Goal: Information Seeking & Learning: Learn about a topic

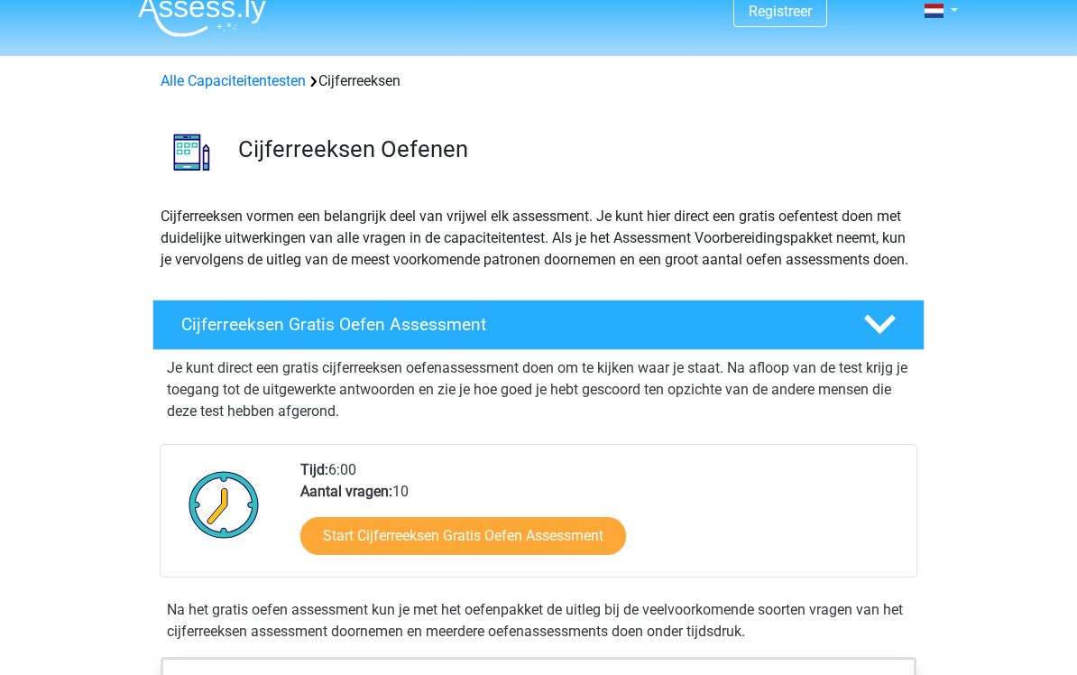
scroll to position [22, 0]
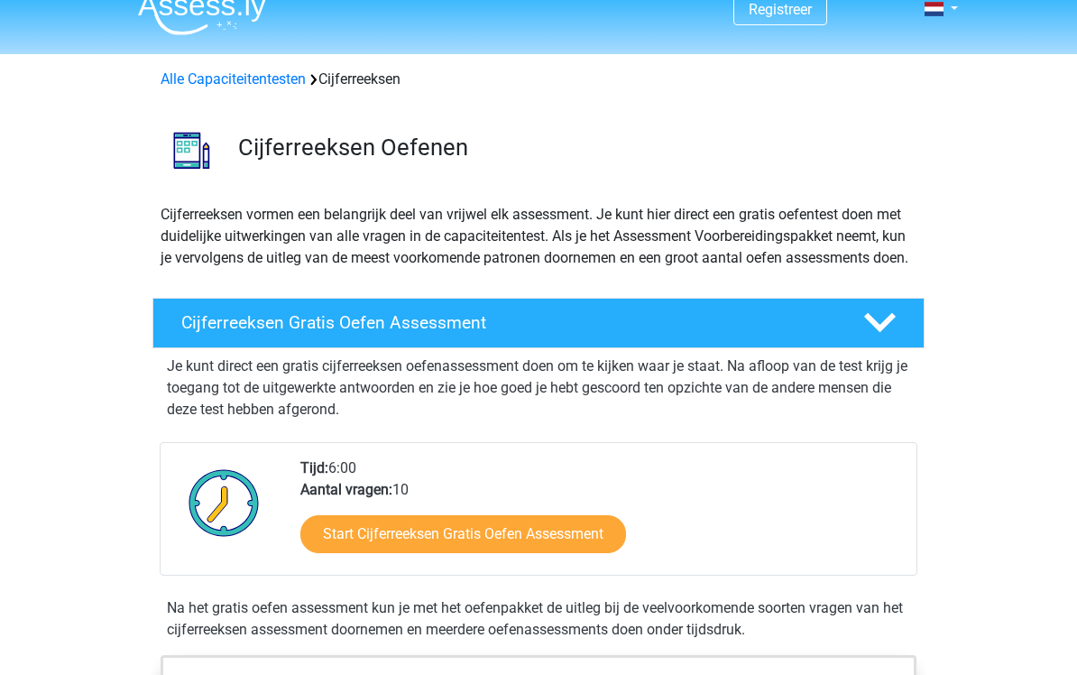
click at [519, 552] on link "Start Cijferreeksen Gratis Oefen Assessment" at bounding box center [463, 534] width 326 height 38
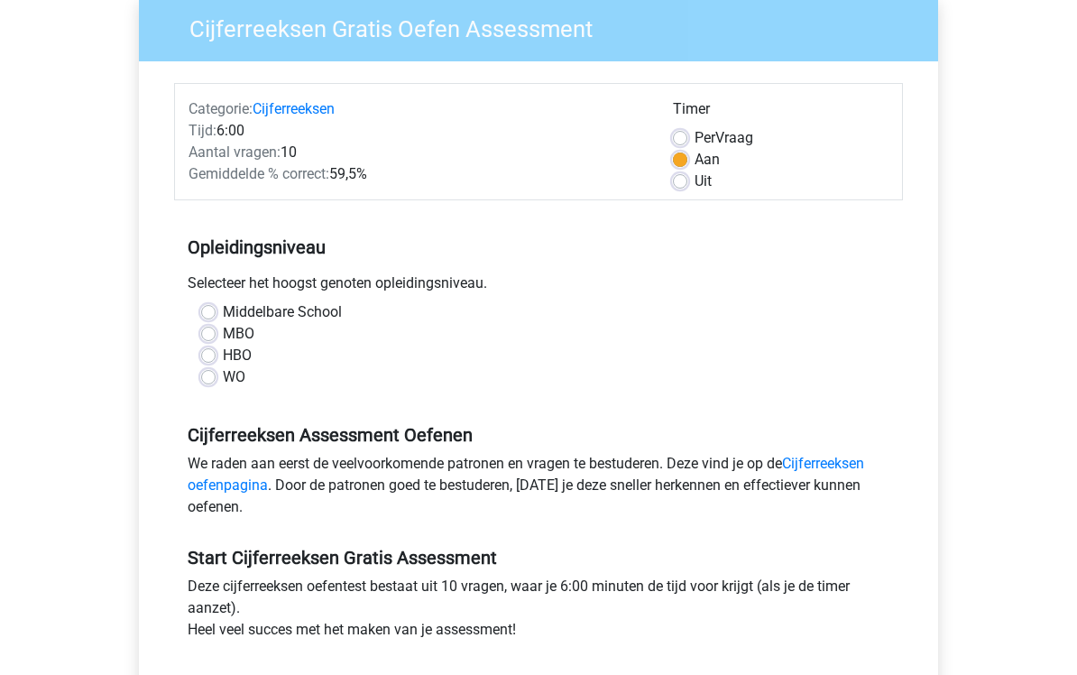
scroll to position [167, 0]
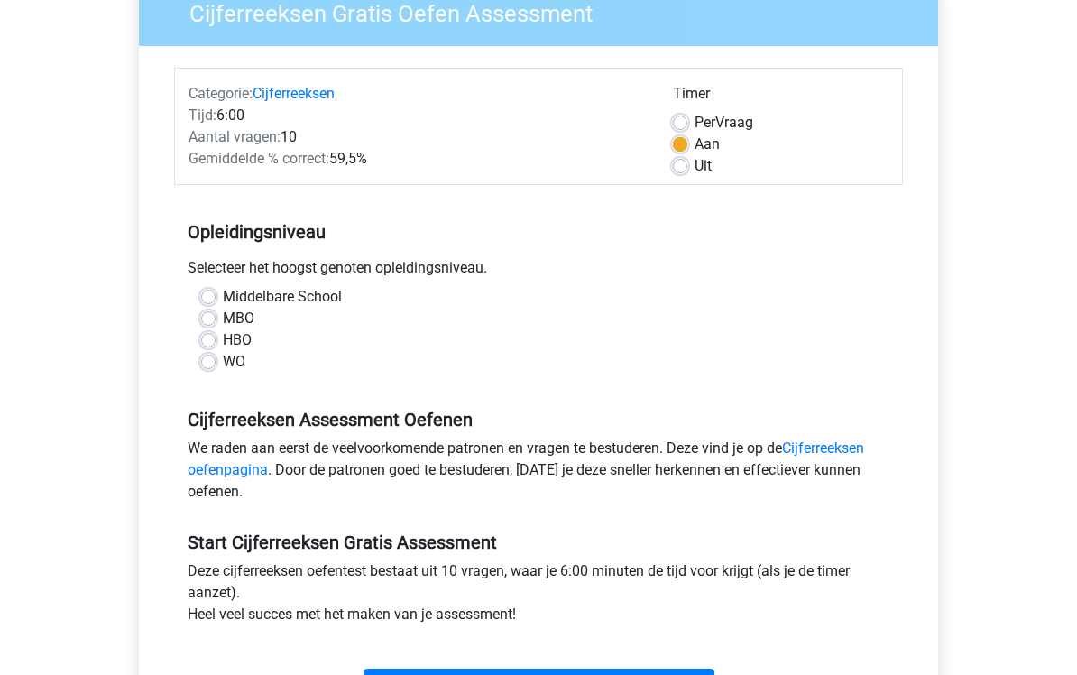
click at [223, 318] on label "MBO" at bounding box center [239, 319] width 32 height 22
click at [215, 318] on input "MBO" at bounding box center [208, 317] width 14 height 18
radio input "true"
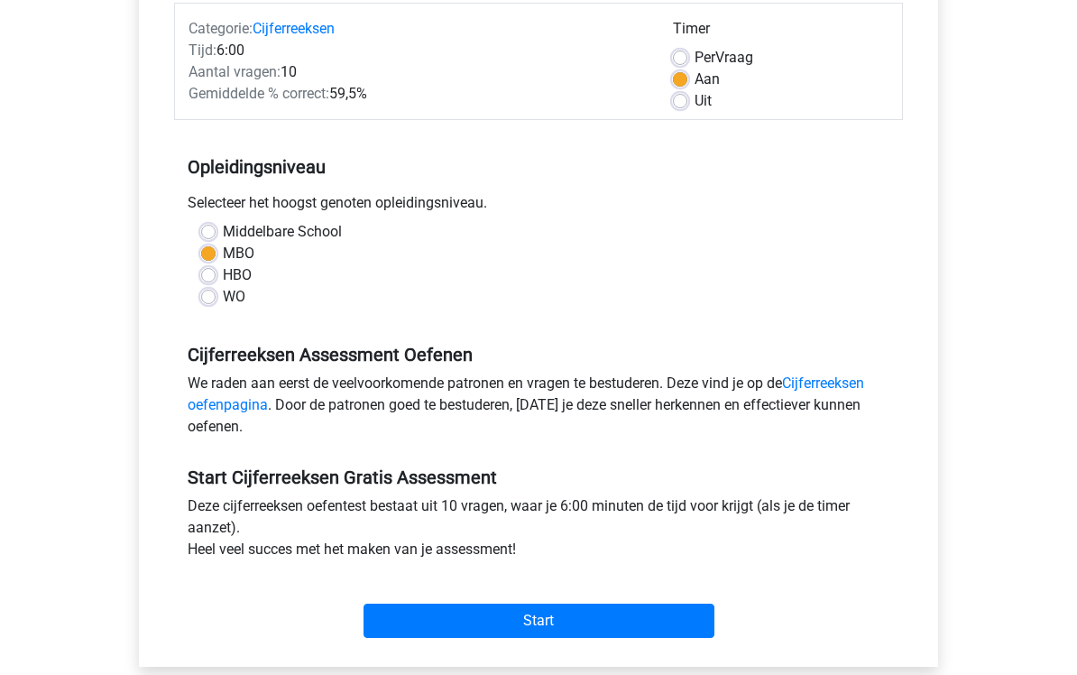
scroll to position [233, 0]
click at [449, 636] on input "Start" at bounding box center [539, 620] width 351 height 34
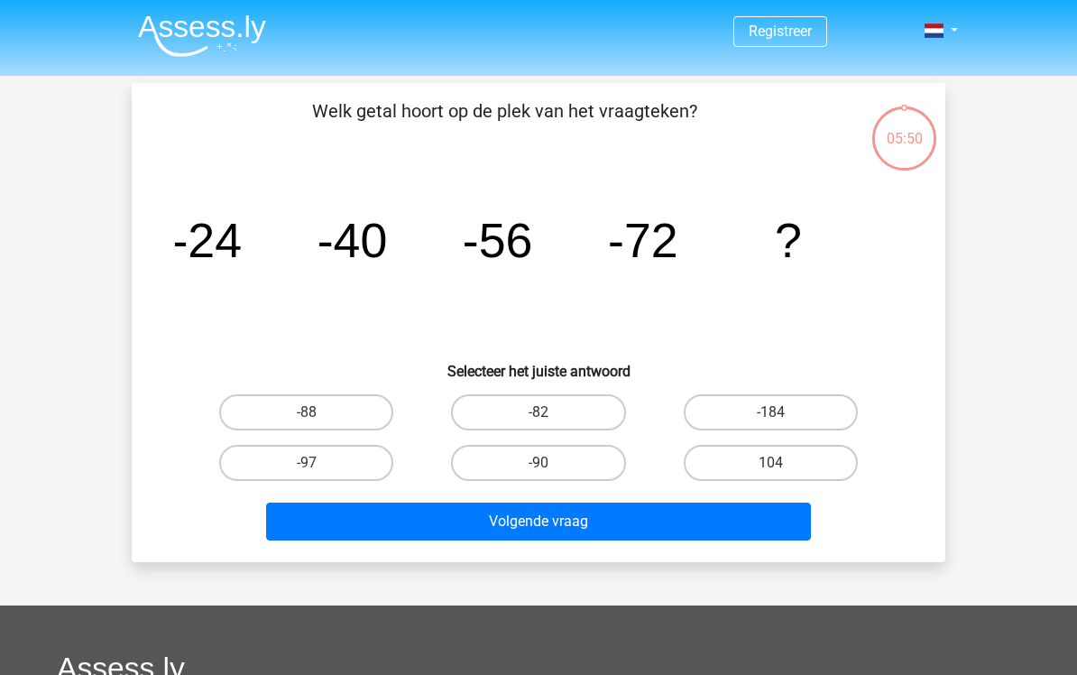
click at [336, 409] on label "-88" at bounding box center [306, 412] width 174 height 36
click at [319, 412] on input "-88" at bounding box center [313, 418] width 12 height 12
radio input "true"
click at [518, 522] on button "Volgende vraag" at bounding box center [539, 522] width 546 height 38
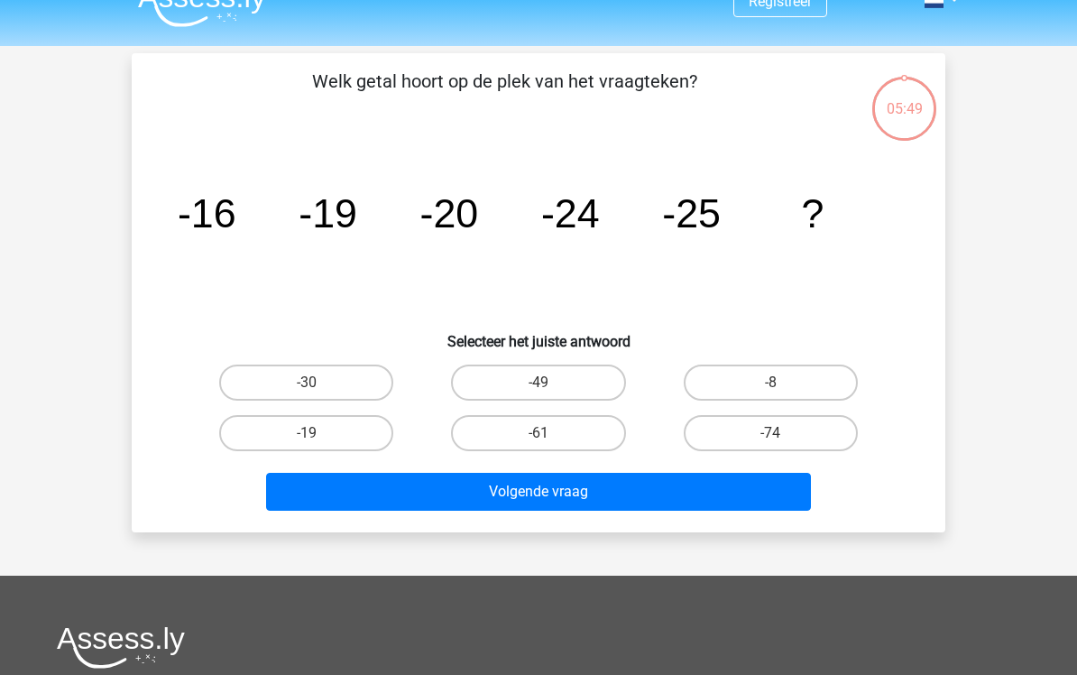
scroll to position [29, 0]
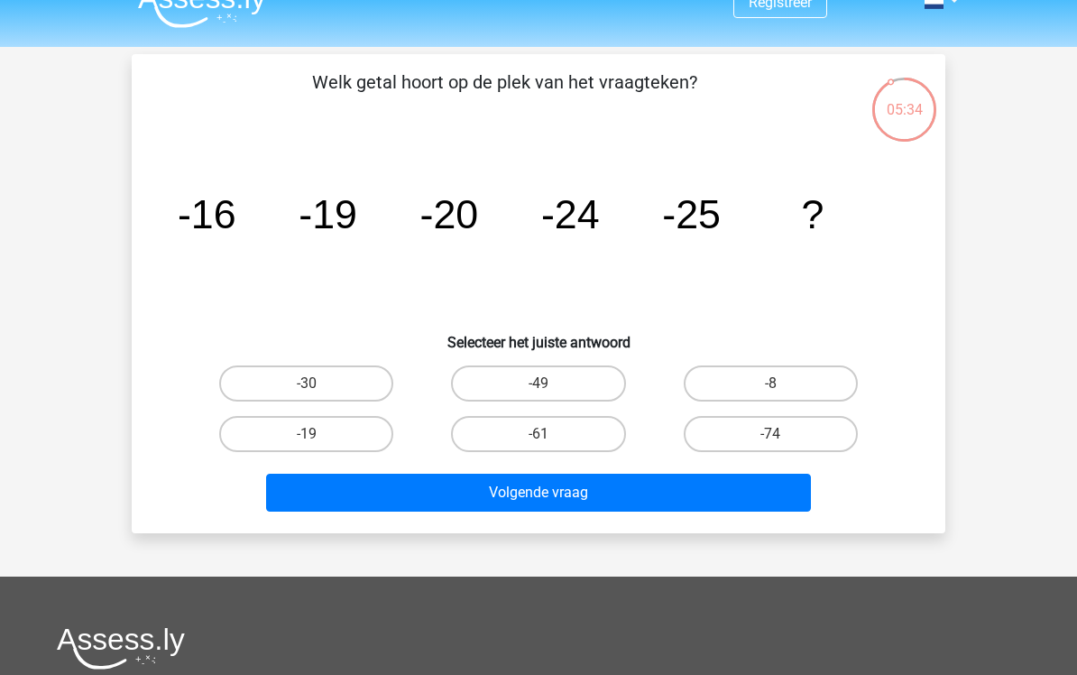
click at [349, 371] on label "-30" at bounding box center [306, 383] width 174 height 36
click at [319, 383] on input "-30" at bounding box center [313, 389] width 12 height 12
radio input "true"
click at [457, 498] on button "Volgende vraag" at bounding box center [539, 493] width 546 height 38
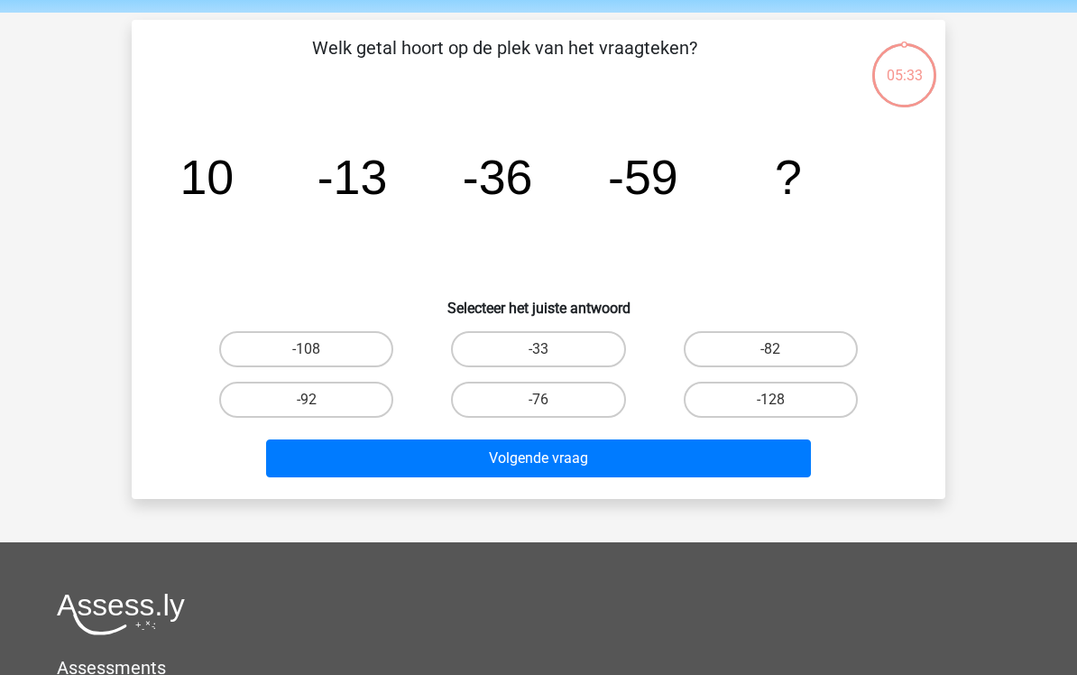
scroll to position [51, 0]
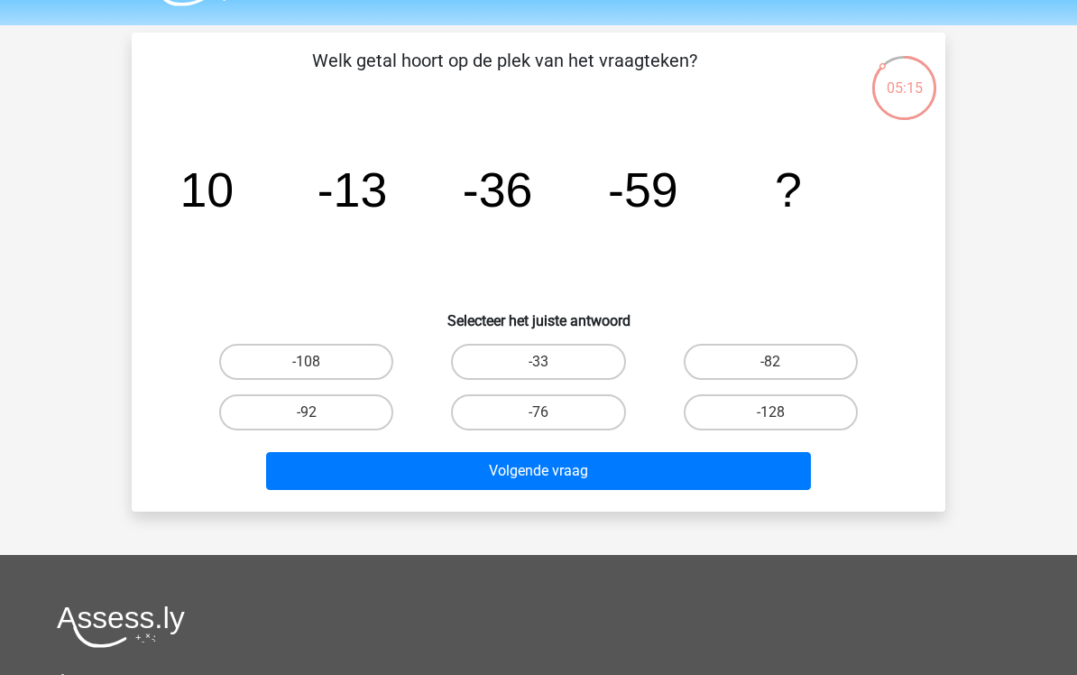
click at [775, 361] on label "-82" at bounding box center [771, 362] width 174 height 36
click at [775, 362] on input "-82" at bounding box center [777, 368] width 12 height 12
radio input "true"
click at [661, 470] on button "Volgende vraag" at bounding box center [539, 471] width 546 height 38
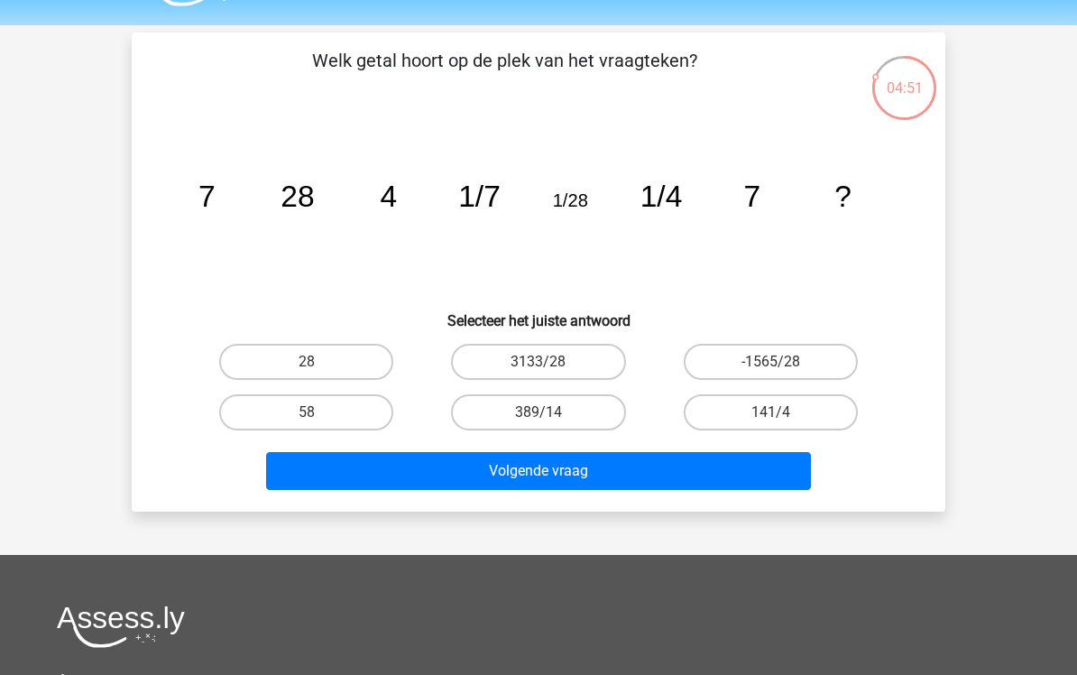
click at [531, 476] on button "Volgende vraag" at bounding box center [539, 471] width 546 height 38
click at [364, 361] on label "28" at bounding box center [306, 362] width 174 height 36
click at [319, 362] on input "28" at bounding box center [313, 368] width 12 height 12
radio input "true"
click at [435, 469] on button "Volgende vraag" at bounding box center [539, 471] width 546 height 38
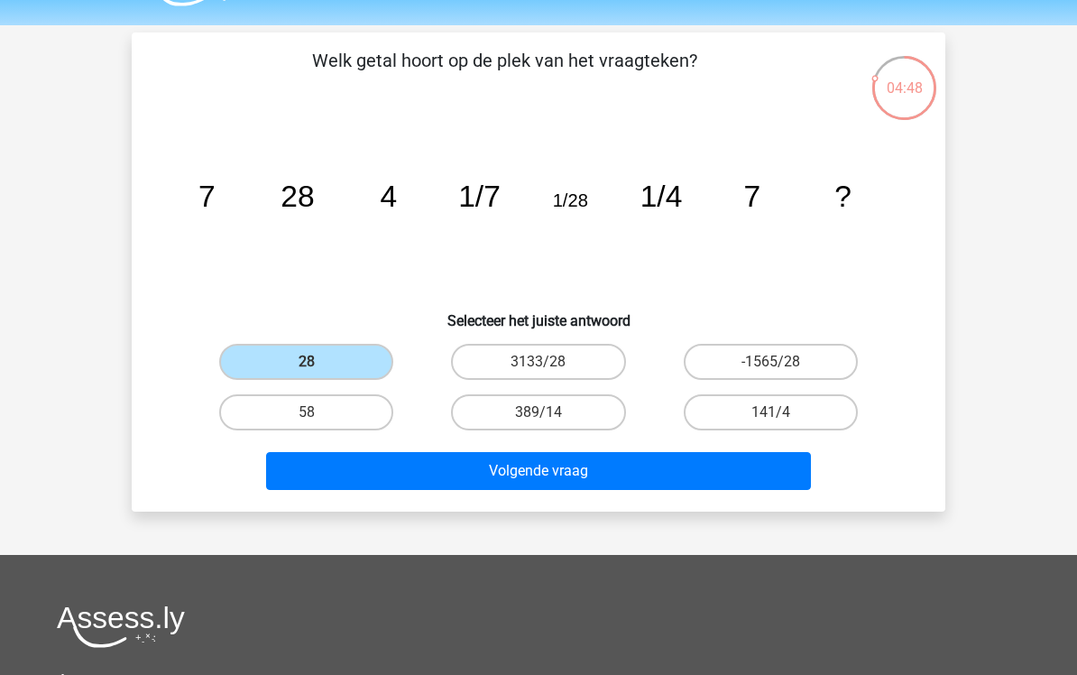
click at [467, 459] on button "Volgende vraag" at bounding box center [539, 471] width 546 height 38
click at [531, 480] on button "Volgende vraag" at bounding box center [539, 471] width 546 height 38
click at [361, 368] on label "28" at bounding box center [306, 362] width 174 height 36
click at [319, 368] on input "28" at bounding box center [313, 368] width 12 height 12
click at [358, 356] on label "28" at bounding box center [306, 362] width 174 height 36
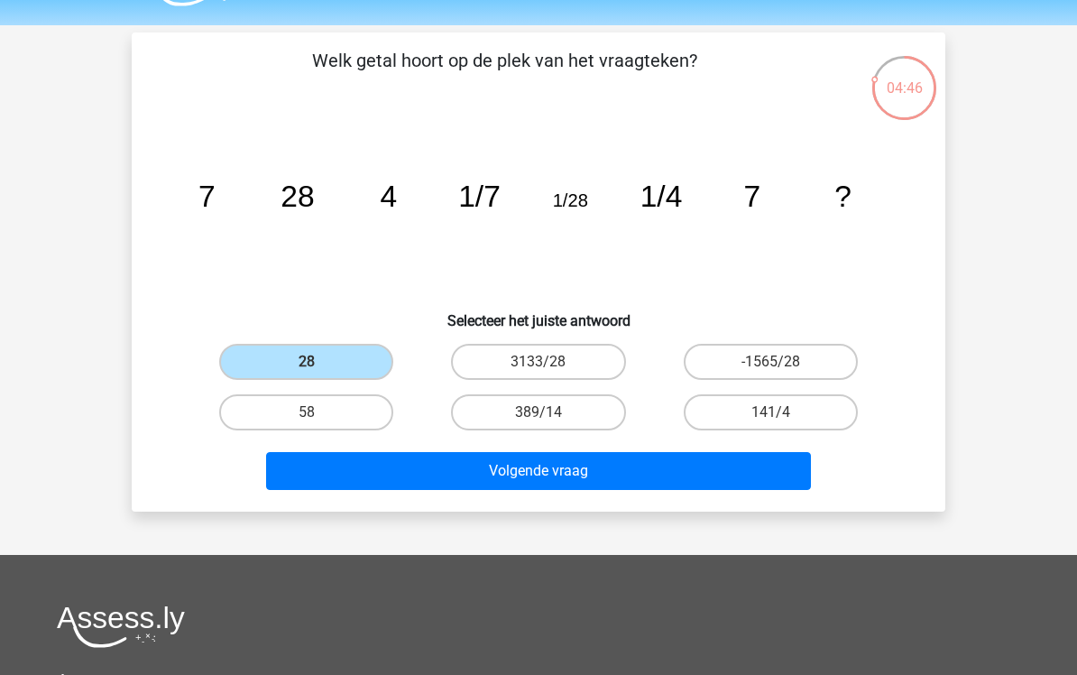
click at [319, 362] on input "28" at bounding box center [313, 368] width 12 height 12
click at [399, 473] on button "Volgende vraag" at bounding box center [539, 471] width 546 height 38
click at [512, 371] on label "3133/28" at bounding box center [538, 362] width 174 height 36
click at [539, 371] on input "3133/28" at bounding box center [545, 368] width 12 height 12
radio input "true"
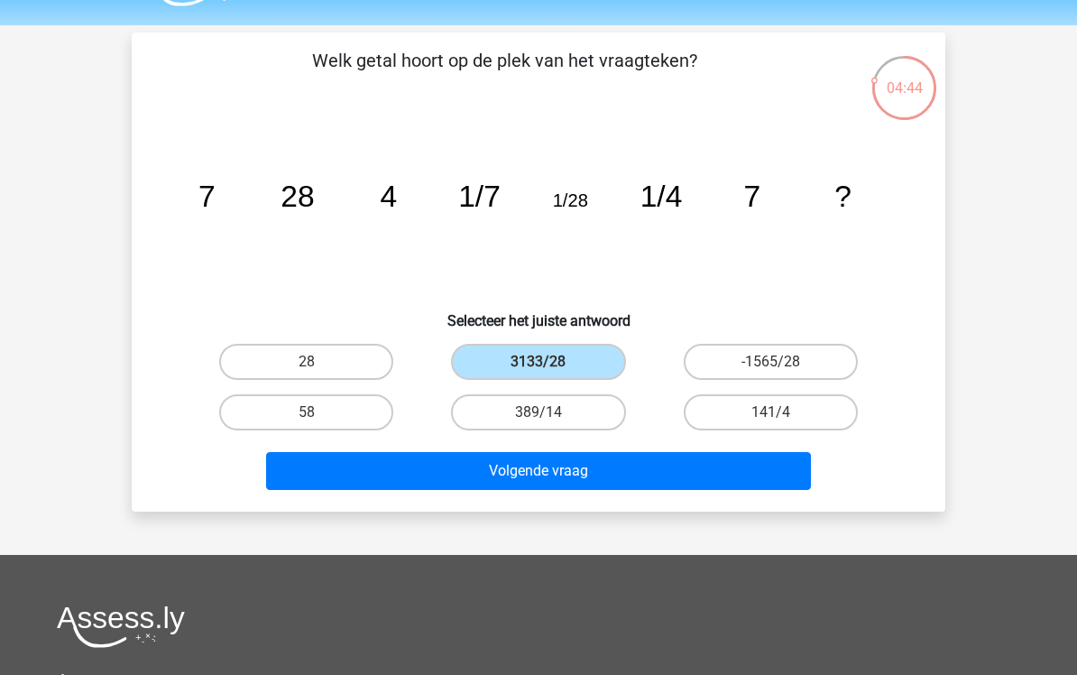
click at [701, 356] on label "-1565/28" at bounding box center [771, 362] width 174 height 36
click at [771, 362] on input "-1565/28" at bounding box center [777, 368] width 12 height 12
radio input "true"
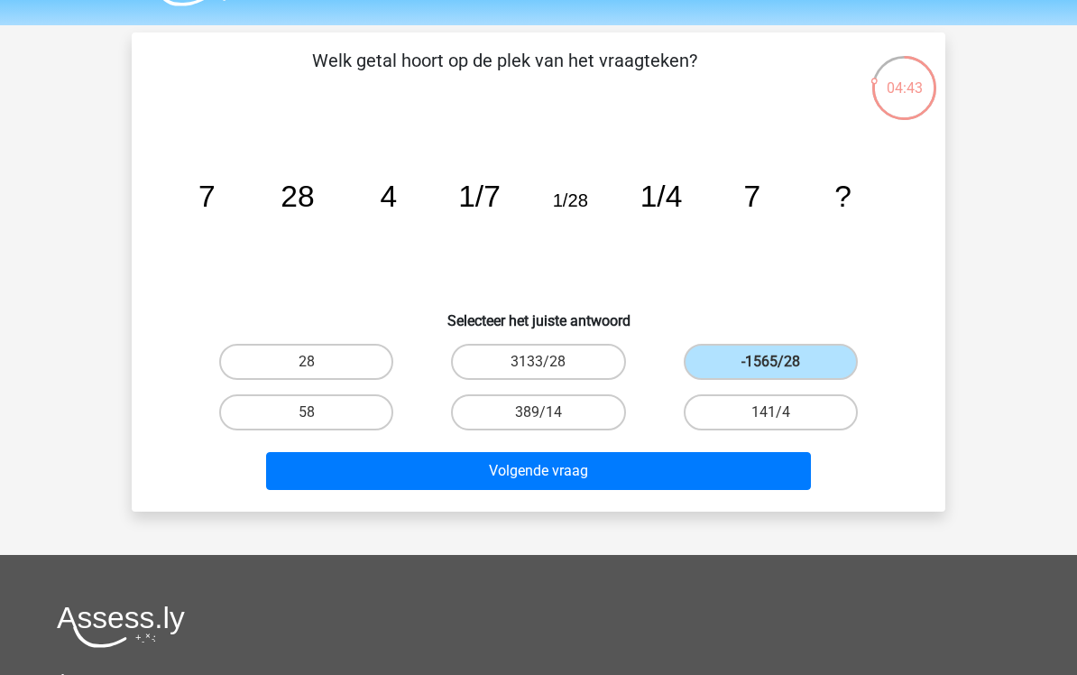
click at [728, 419] on label "141/4" at bounding box center [771, 412] width 174 height 36
click at [771, 419] on input "141/4" at bounding box center [777, 418] width 12 height 12
radio input "true"
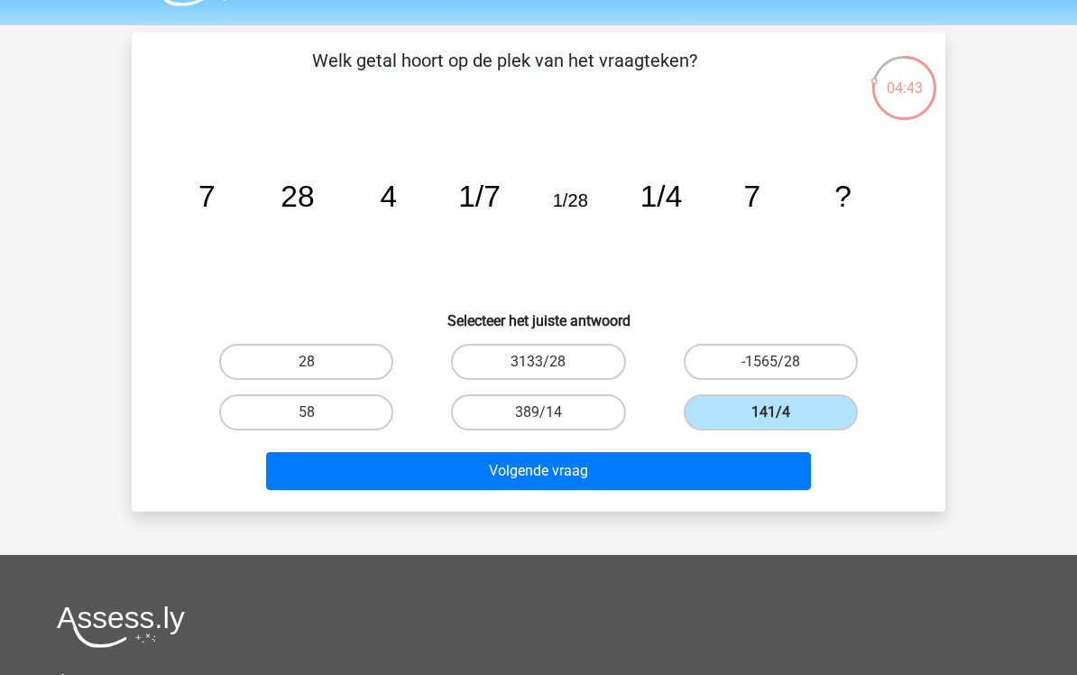
click at [546, 424] on input "389/14" at bounding box center [545, 418] width 12 height 12
radio input "true"
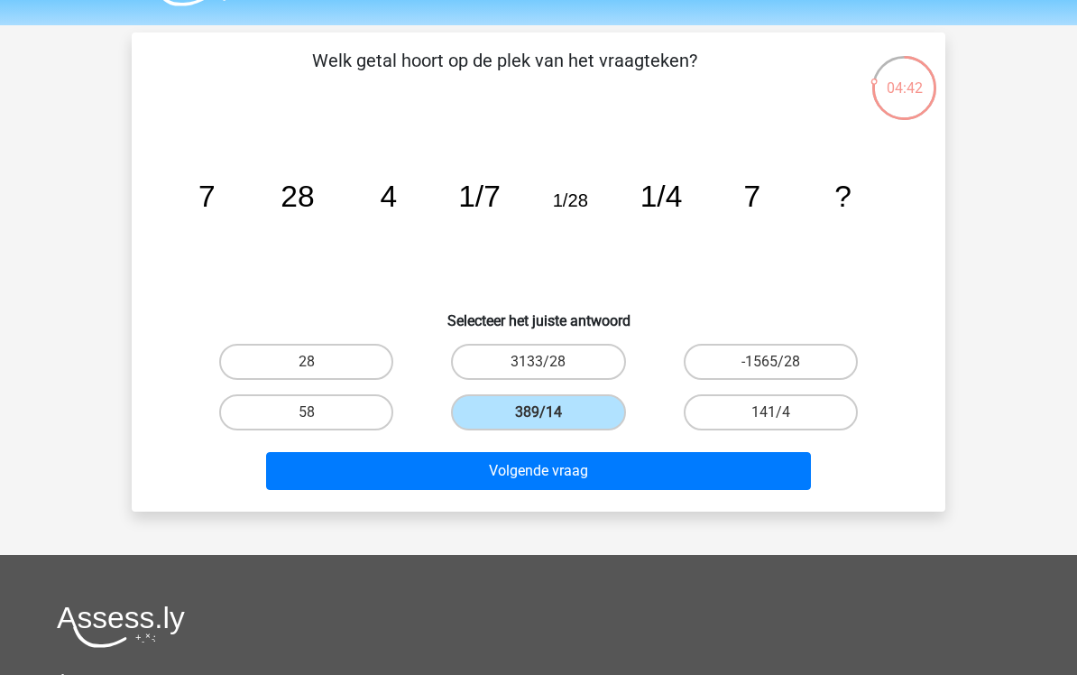
click at [359, 414] on label "58" at bounding box center [306, 412] width 174 height 36
click at [319, 414] on input "58" at bounding box center [313, 418] width 12 height 12
radio input "true"
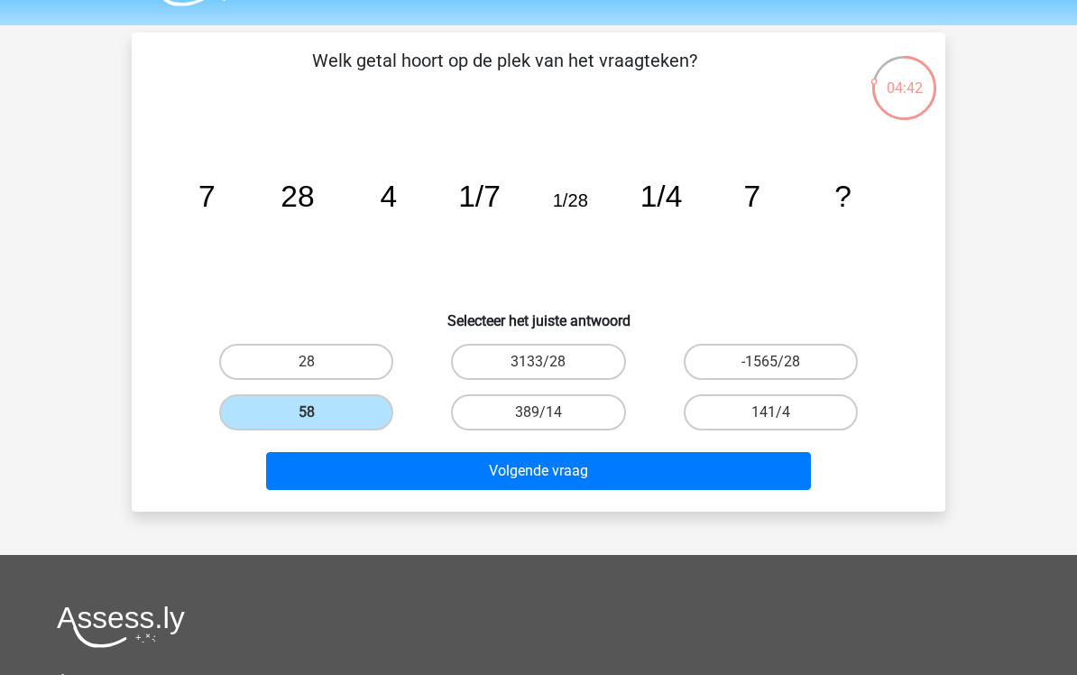
click at [474, 474] on button "Volgende vraag" at bounding box center [539, 471] width 546 height 38
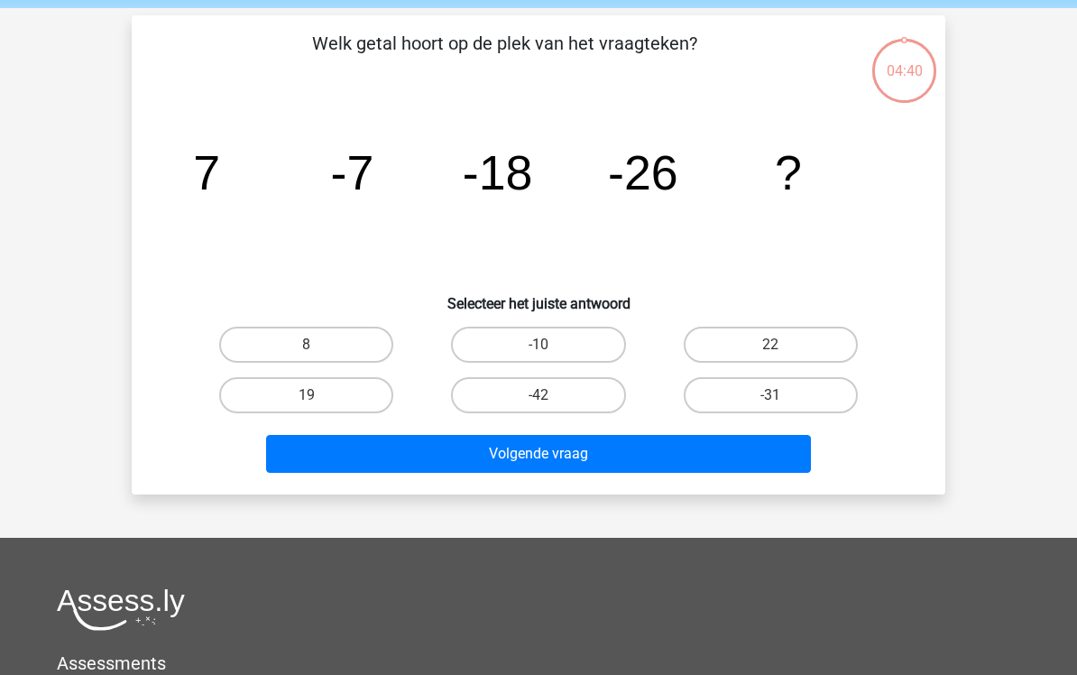
scroll to position [66, 0]
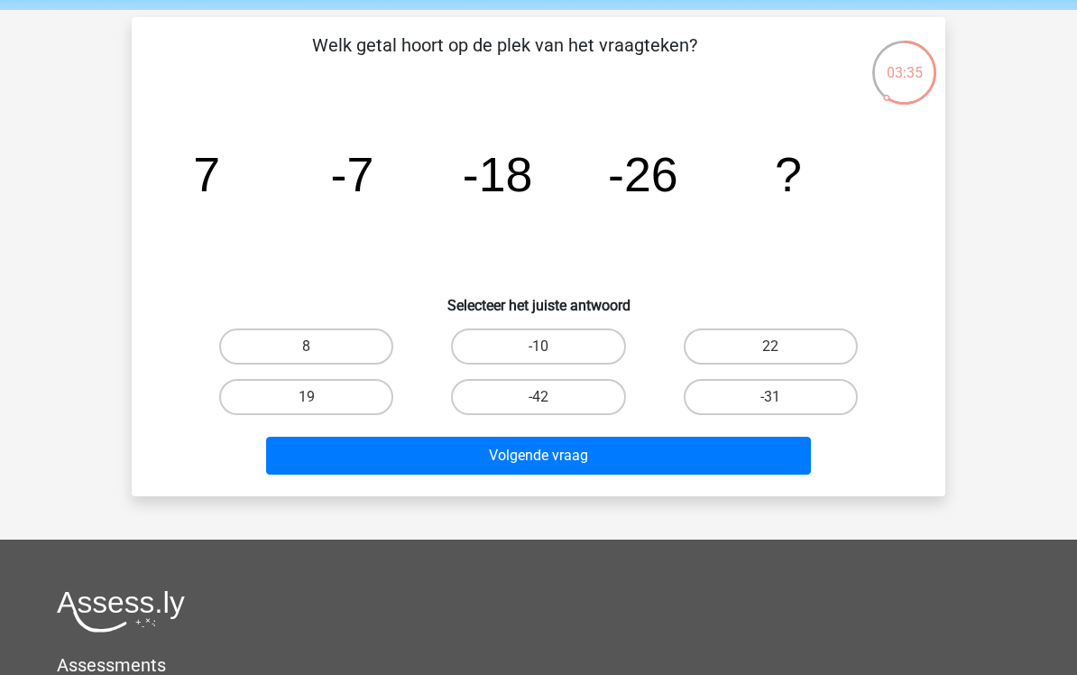
click at [789, 399] on label "-31" at bounding box center [771, 397] width 174 height 36
click at [782, 399] on input "-31" at bounding box center [777, 403] width 12 height 12
radio input "true"
click at [764, 449] on button "Volgende vraag" at bounding box center [539, 456] width 546 height 38
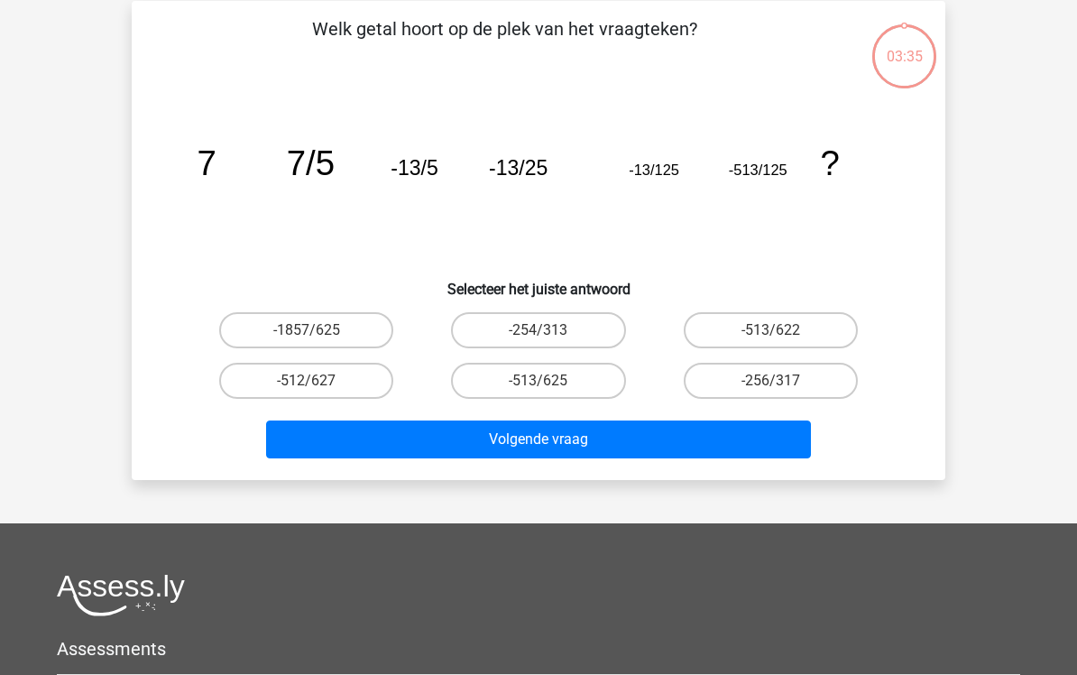
scroll to position [83, 0]
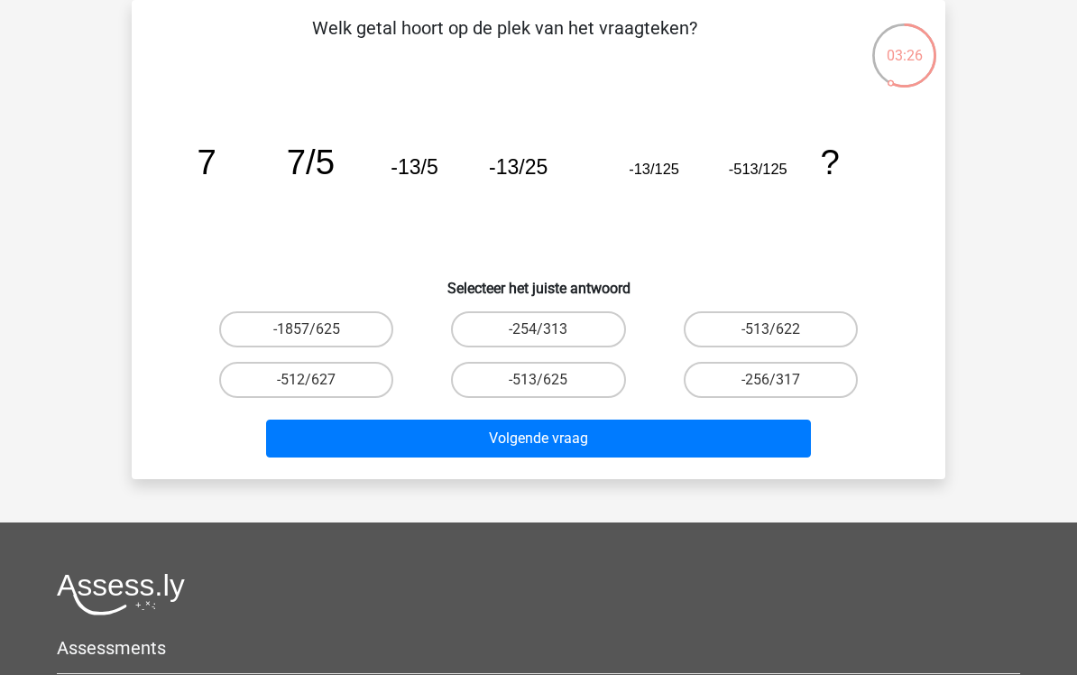
click at [716, 449] on button "Volgende vraag" at bounding box center [539, 439] width 546 height 38
click at [780, 387] on input "-256/317" at bounding box center [777, 386] width 12 height 12
radio input "true"
click at [743, 448] on button "Volgende vraag" at bounding box center [539, 439] width 546 height 38
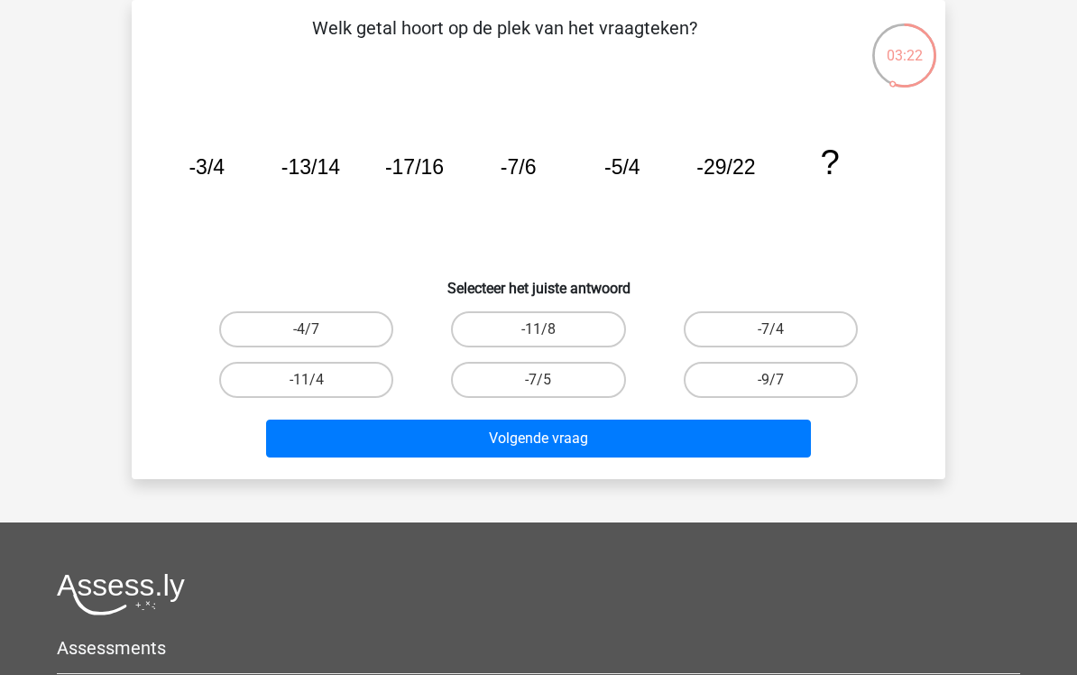
click at [781, 380] on input "-9/7" at bounding box center [777, 386] width 12 height 12
radio input "true"
click at [752, 439] on button "Volgende vraag" at bounding box center [539, 439] width 546 height 38
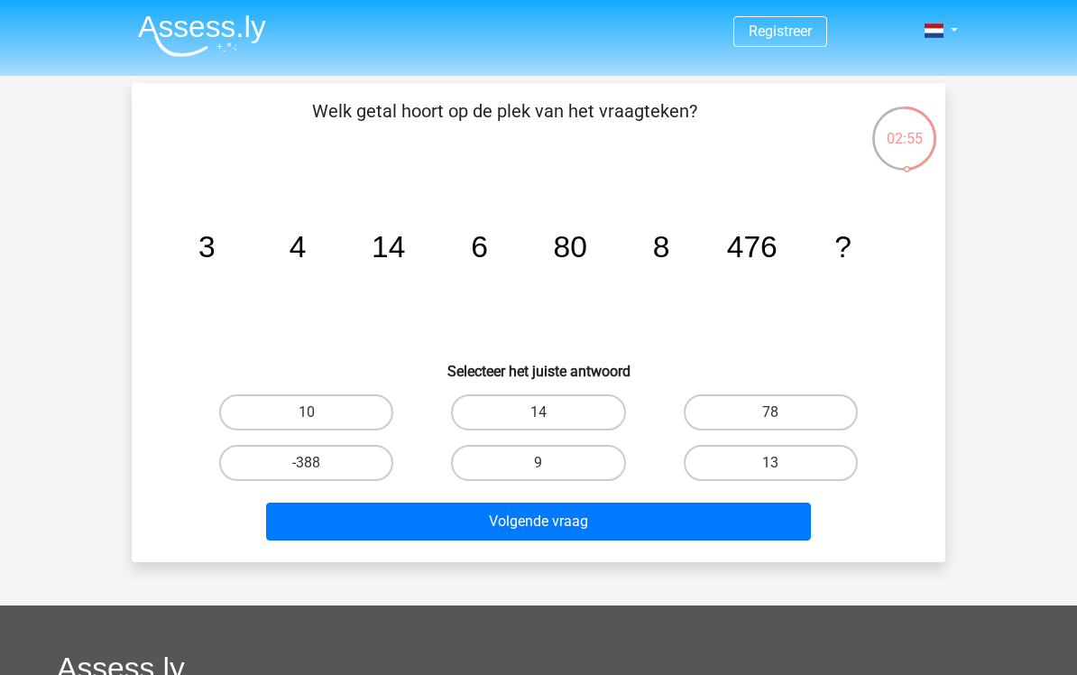
scroll to position [1, 0]
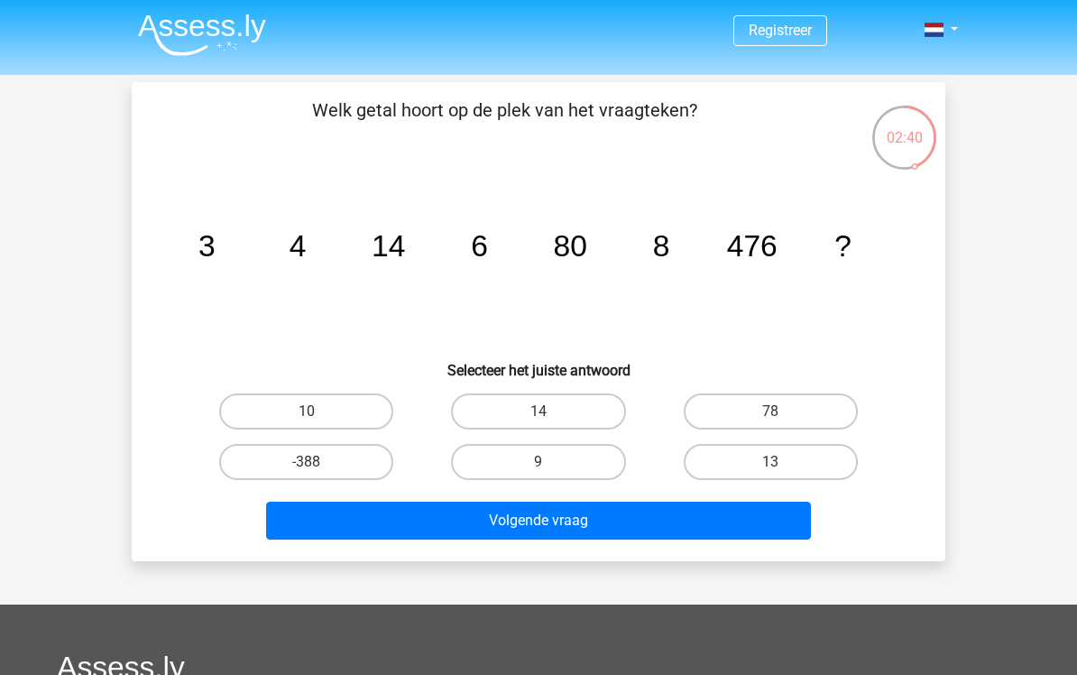
click at [751, 471] on label "13" at bounding box center [771, 462] width 174 height 36
click at [771, 471] on input "13" at bounding box center [777, 468] width 12 height 12
radio input "true"
click at [724, 519] on button "Volgende vraag" at bounding box center [539, 521] width 546 height 38
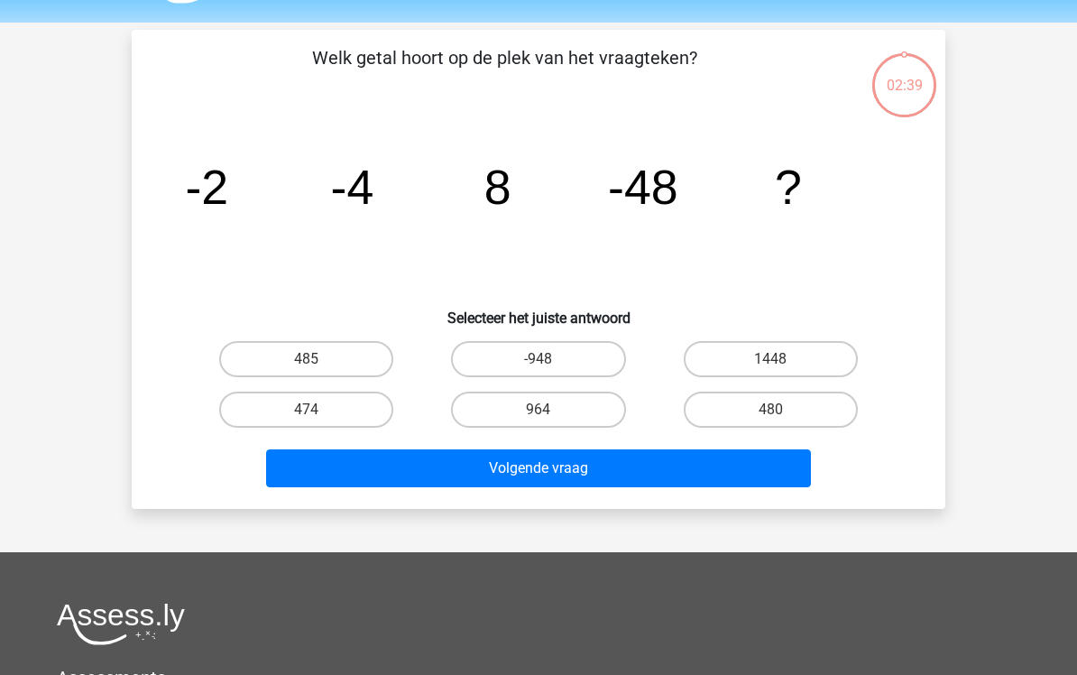
scroll to position [44, 0]
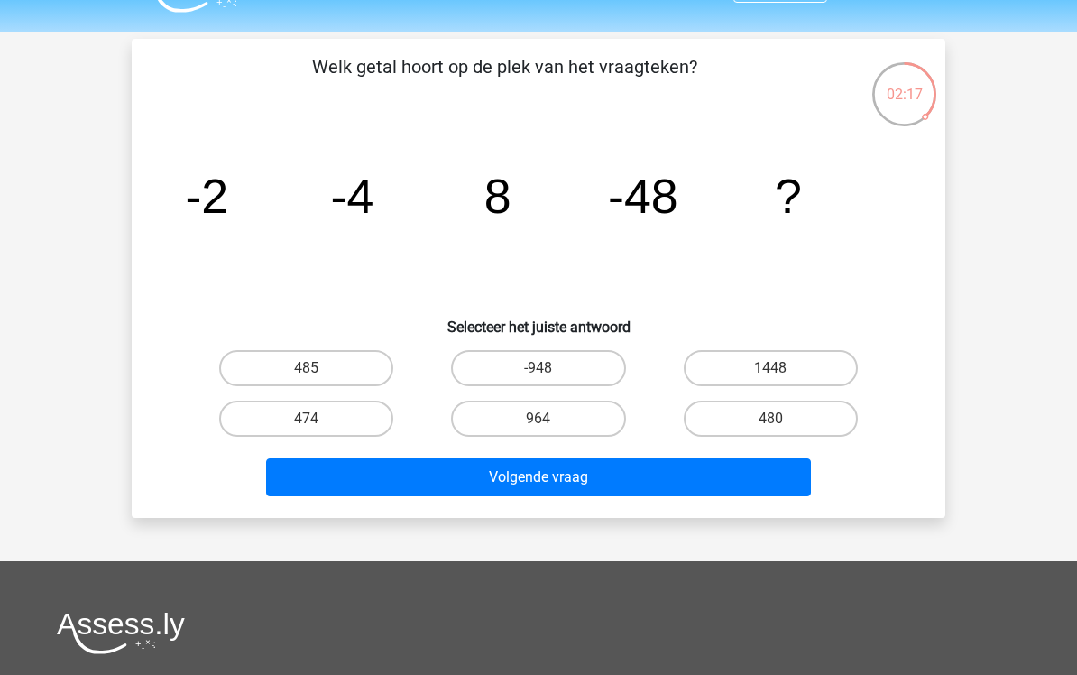
click at [754, 431] on label "480" at bounding box center [771, 419] width 174 height 36
click at [771, 430] on input "480" at bounding box center [777, 425] width 12 height 12
radio input "true"
click at [707, 494] on button "Volgende vraag" at bounding box center [539, 477] width 546 height 38
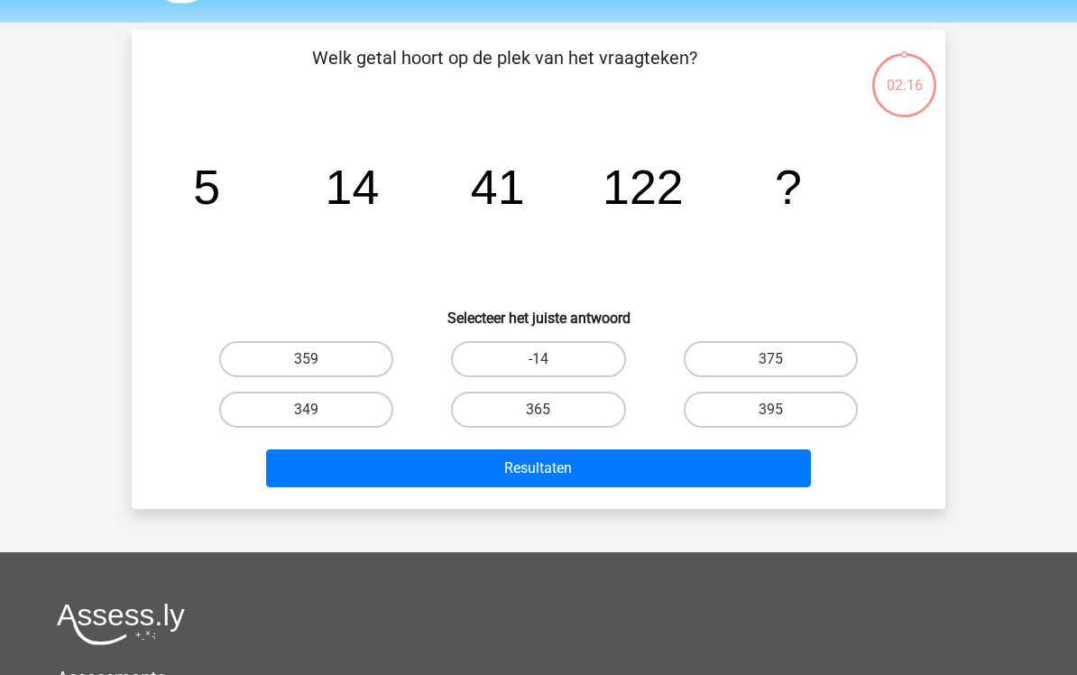
scroll to position [0, 0]
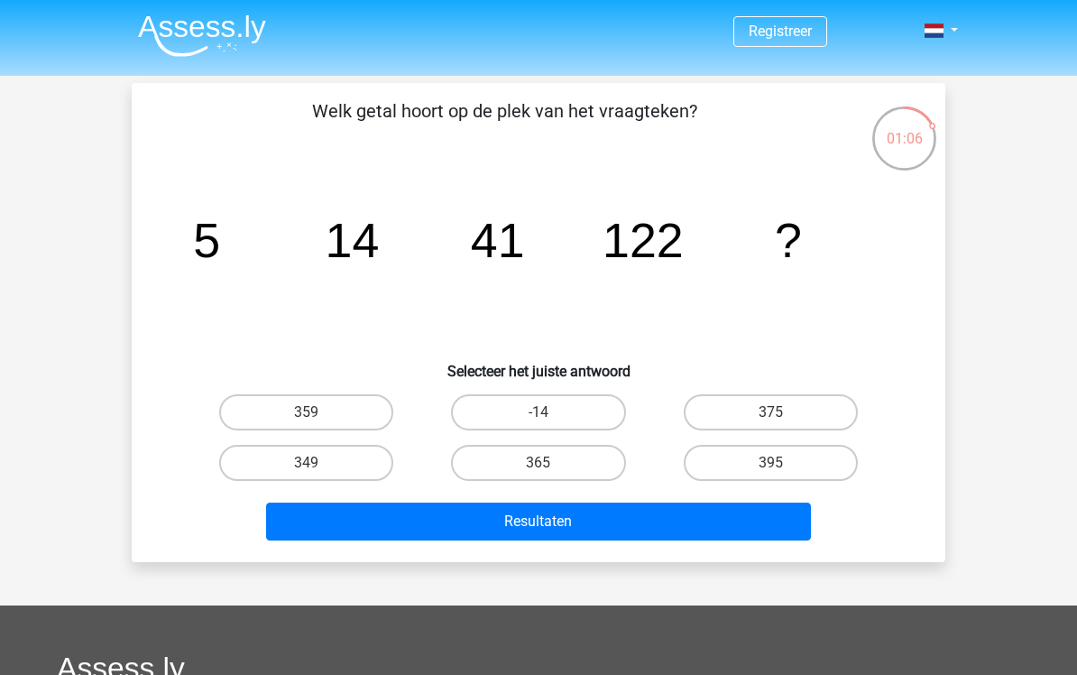
click at [747, 459] on label "395" at bounding box center [771, 463] width 174 height 36
click at [771, 463] on input "395" at bounding box center [777, 469] width 12 height 12
radio input "true"
click at [690, 531] on button "Resultaten" at bounding box center [539, 522] width 546 height 38
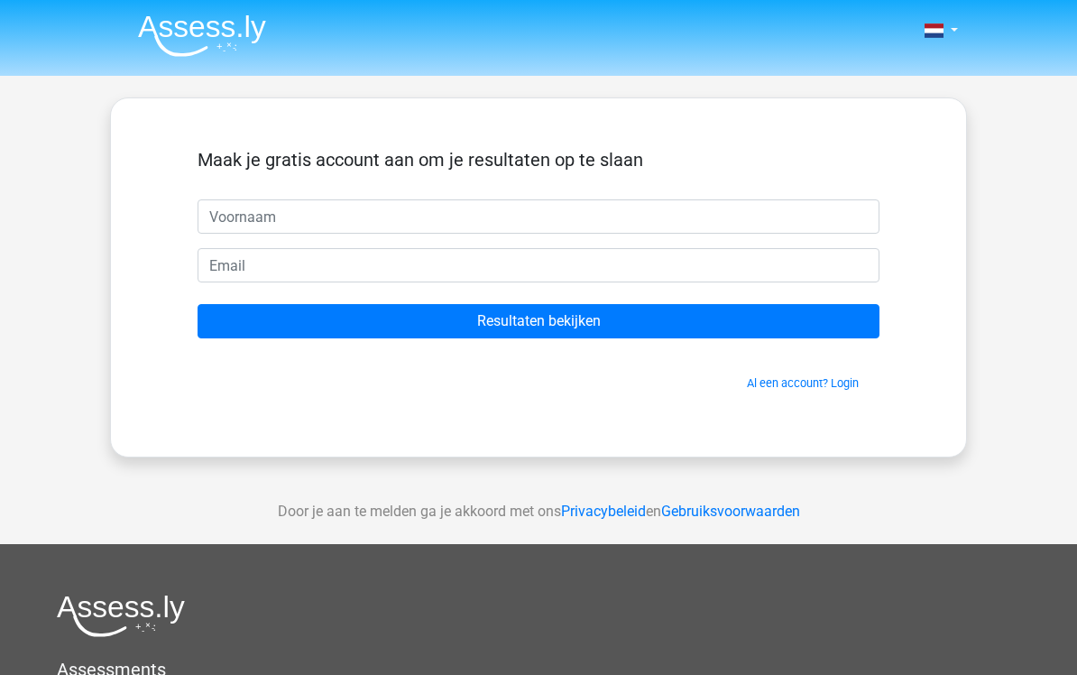
click at [700, 304] on input "Resultaten bekijken" at bounding box center [539, 321] width 682 height 34
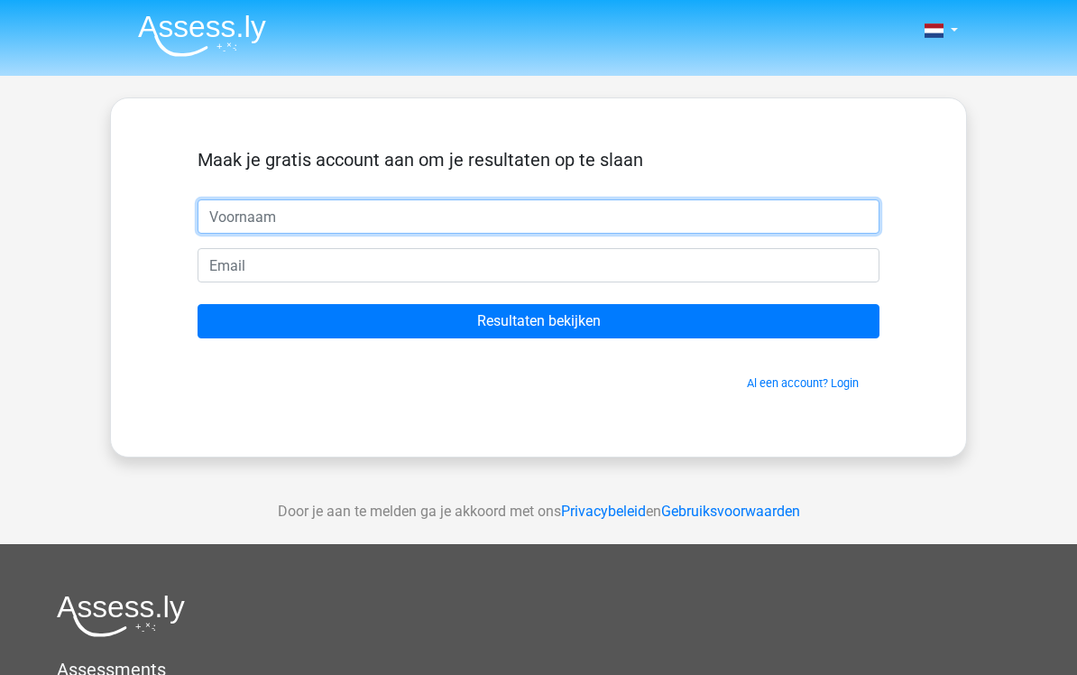
click at [704, 321] on input "Resultaten bekijken" at bounding box center [539, 321] width 682 height 34
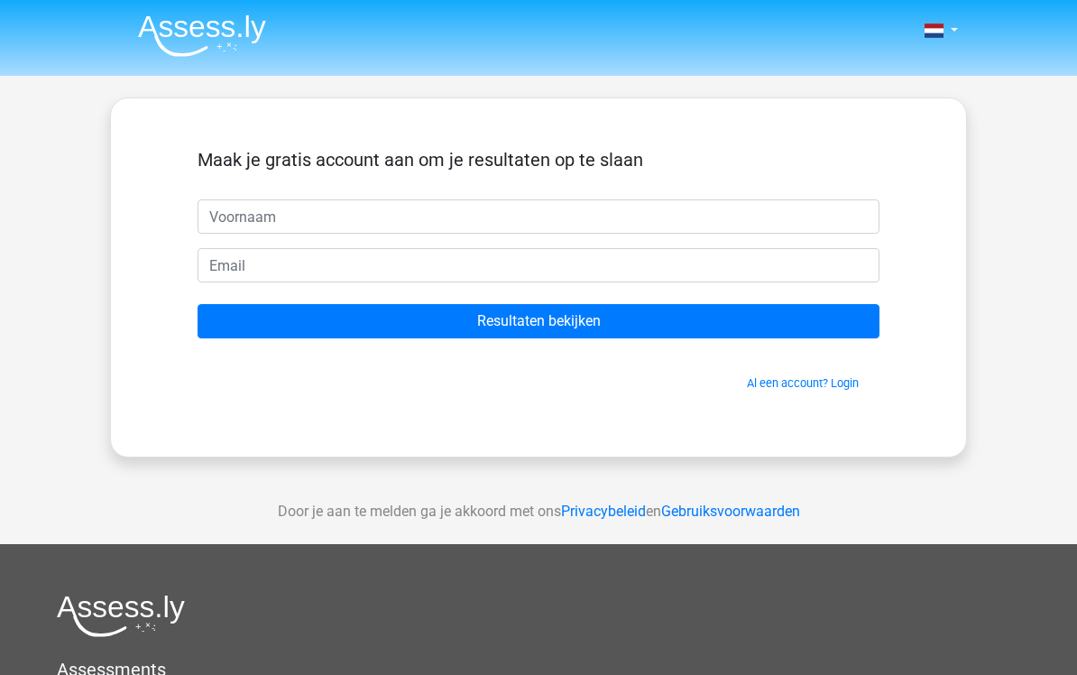
click at [922, 167] on div "Maak je gratis account aan om je resultaten op te slaan Resultaten bekijken Al …" at bounding box center [538, 278] width 769 height 272
click at [622, 331] on input "Resultaten bekijken" at bounding box center [539, 321] width 682 height 34
click at [803, 180] on div "Maak je gratis account aan om je resultaten op te slaan" at bounding box center [539, 174] width 682 height 51
